Goal: Task Accomplishment & Management: Complete application form

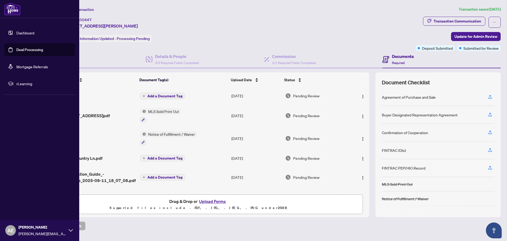
click at [21, 30] on link "Dashboard" at bounding box center [25, 32] width 18 height 5
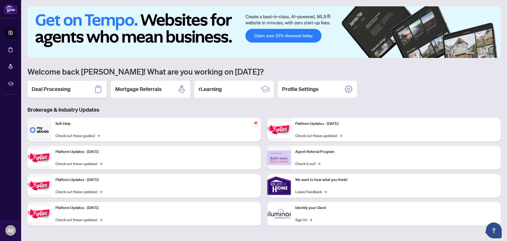
click at [63, 81] on div "Deal Processing" at bounding box center [66, 89] width 79 height 17
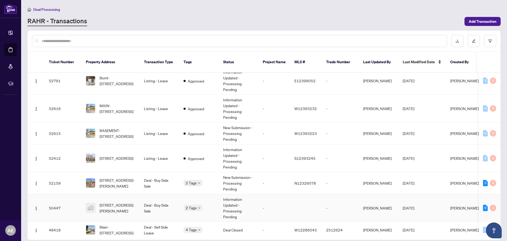
scroll to position [53, 0]
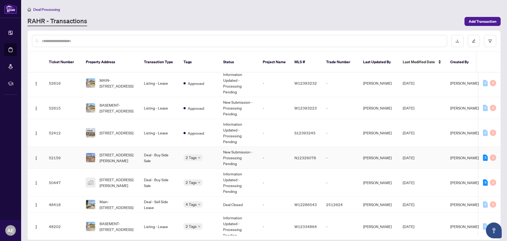
click at [378, 153] on td "[PERSON_NAME]" at bounding box center [379, 158] width 40 height 22
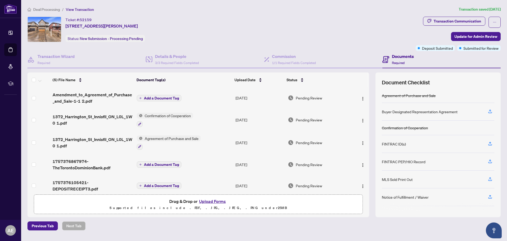
click at [218, 200] on button "Upload Forms" at bounding box center [213, 201] width 30 height 7
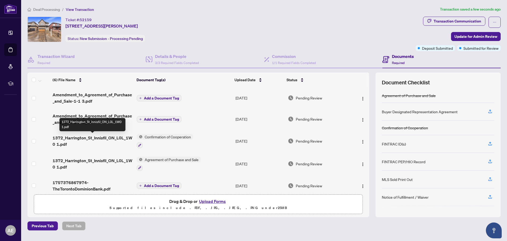
scroll to position [23, 0]
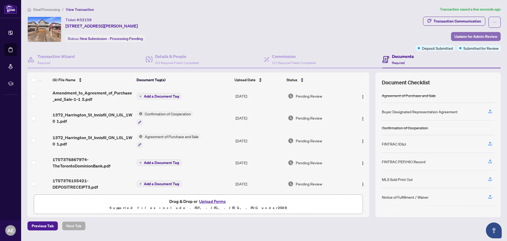
click at [480, 34] on span "Update for Admin Review" at bounding box center [476, 36] width 43 height 8
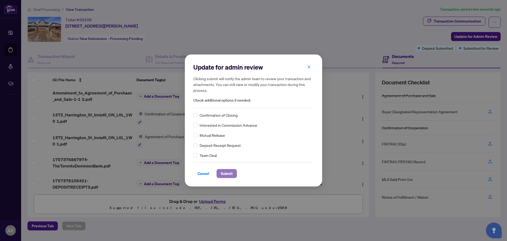
click at [228, 173] on span "Submit" at bounding box center [227, 173] width 12 height 8
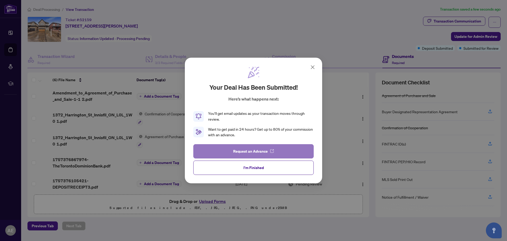
click at [253, 152] on span "Request an Advance" at bounding box center [250, 151] width 35 height 8
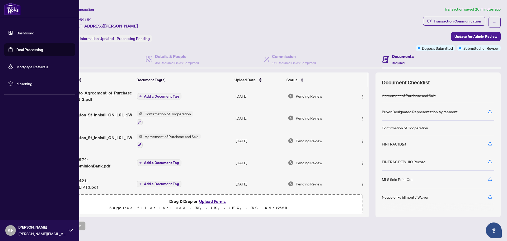
click at [22, 32] on link "Dashboard" at bounding box center [25, 32] width 18 height 5
